Goal: Download file/media

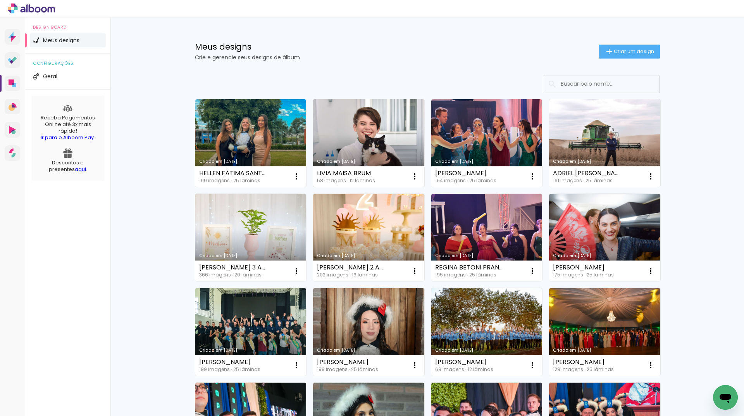
click at [362, 126] on link "Criado em [DATE]" at bounding box center [368, 143] width 111 height 88
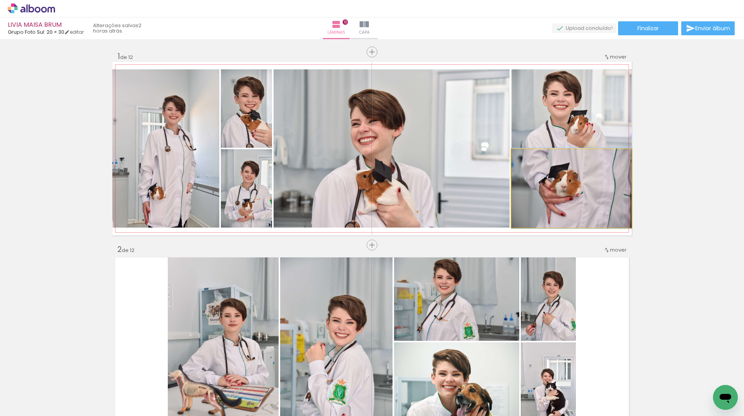
click at [532, 195] on quentale-photo at bounding box center [571, 188] width 120 height 78
click at [588, 125] on quentale-photo at bounding box center [571, 108] width 120 height 78
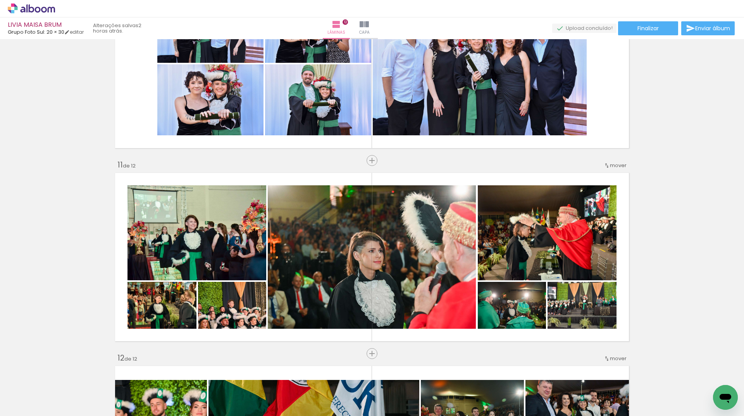
scroll to position [2014, 0]
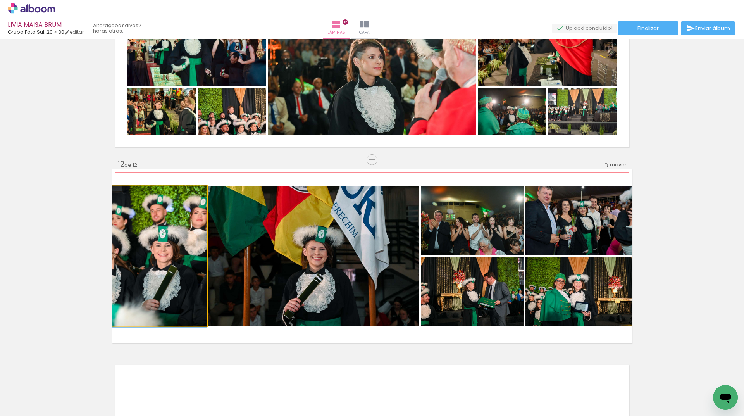
click at [172, 252] on quentale-photo at bounding box center [159, 256] width 95 height 140
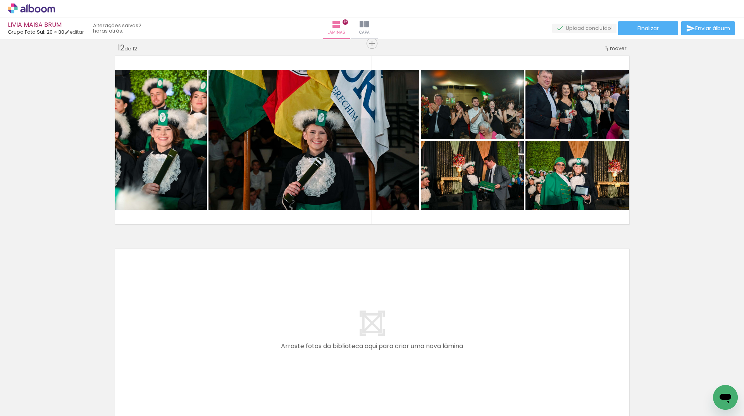
scroll to position [2169, 0]
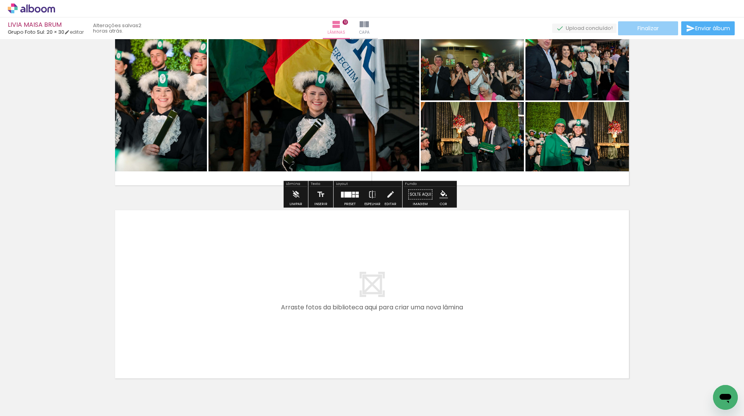
click at [637, 26] on span "Finalizar" at bounding box center [647, 28] width 21 height 5
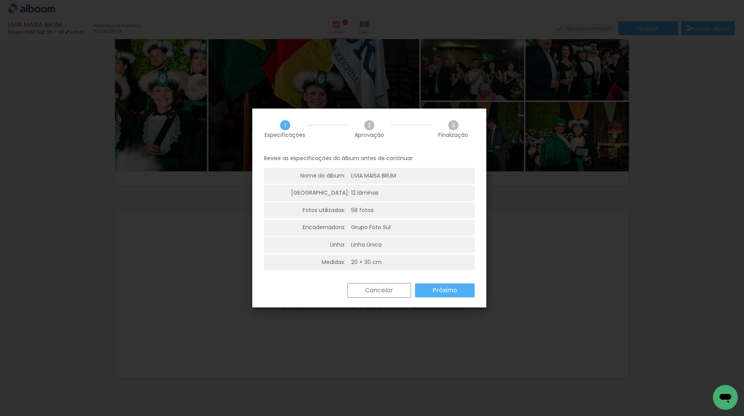
click at [0, 0] on paper-button "Próximo" at bounding box center [0, 0] width 0 height 0
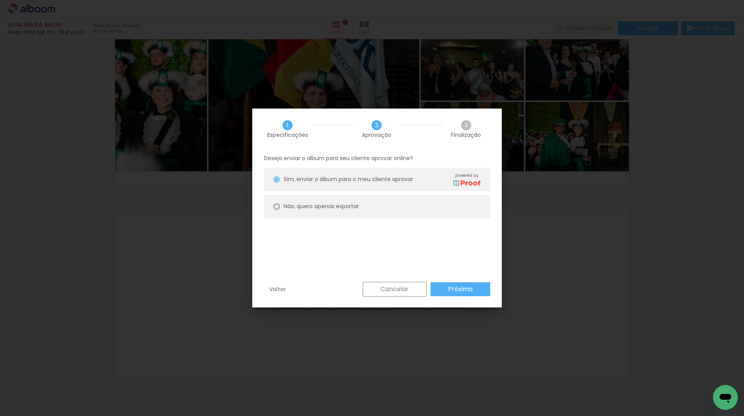
click at [0, 0] on paper-radio-button "Não, quero apenas exportar" at bounding box center [0, 0] width 0 height 0
type paper-radio-button "on"
click at [124, 43] on paper-button "Próximo" at bounding box center [121, 39] width 8 height 8
type input "Alta, 300 DPI"
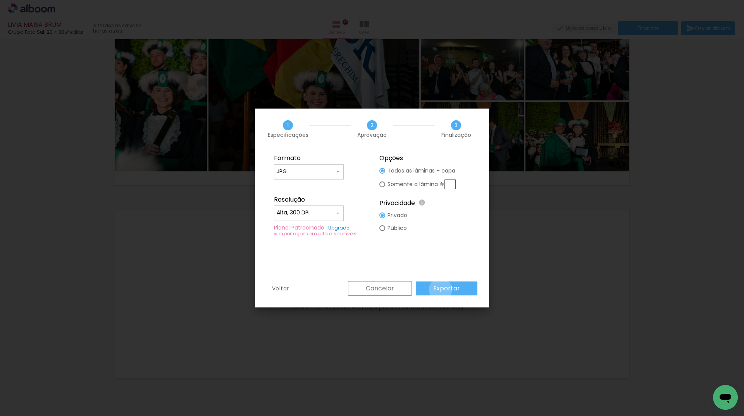
click at [0, 0] on slot "Exportar" at bounding box center [0, 0] width 0 height 0
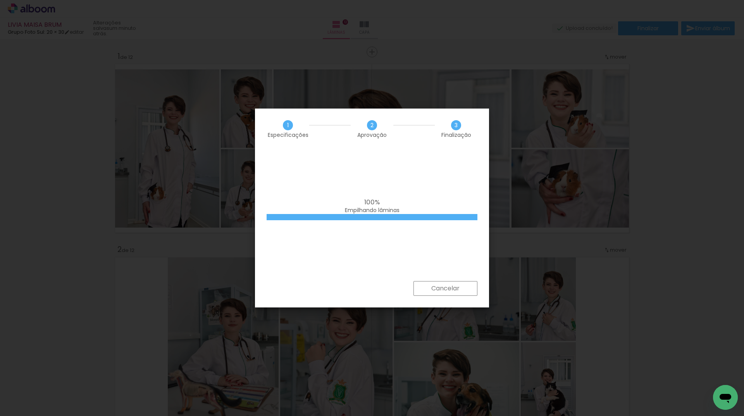
scroll to position [2169, 0]
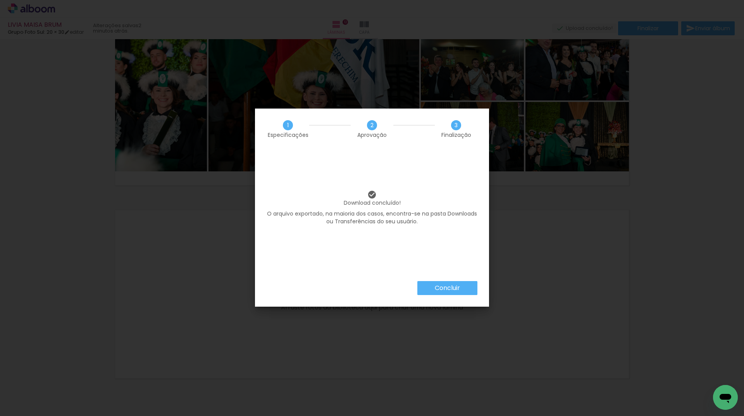
click at [0, 0] on slot "Concluir" at bounding box center [0, 0] width 0 height 0
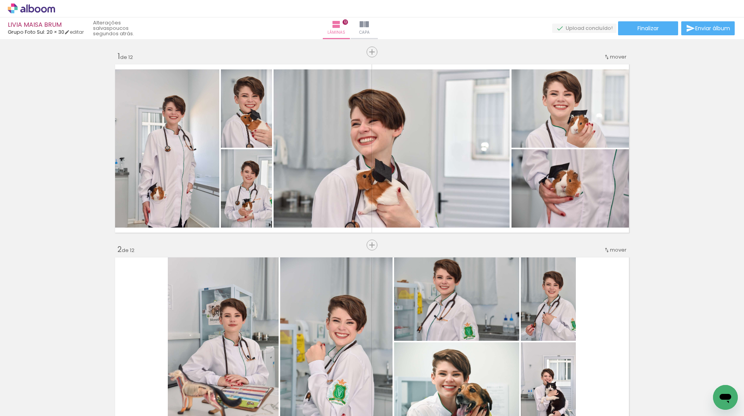
scroll to position [2169, 0]
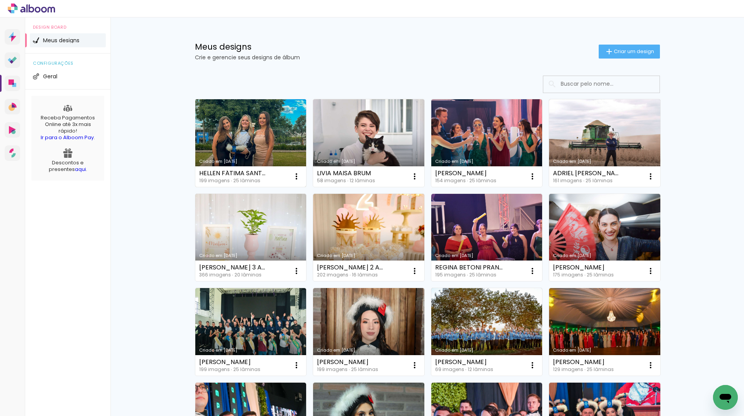
click at [247, 137] on link "Criado em [DATE]" at bounding box center [250, 143] width 111 height 88
